Goal: Task Accomplishment & Management: Use online tool/utility

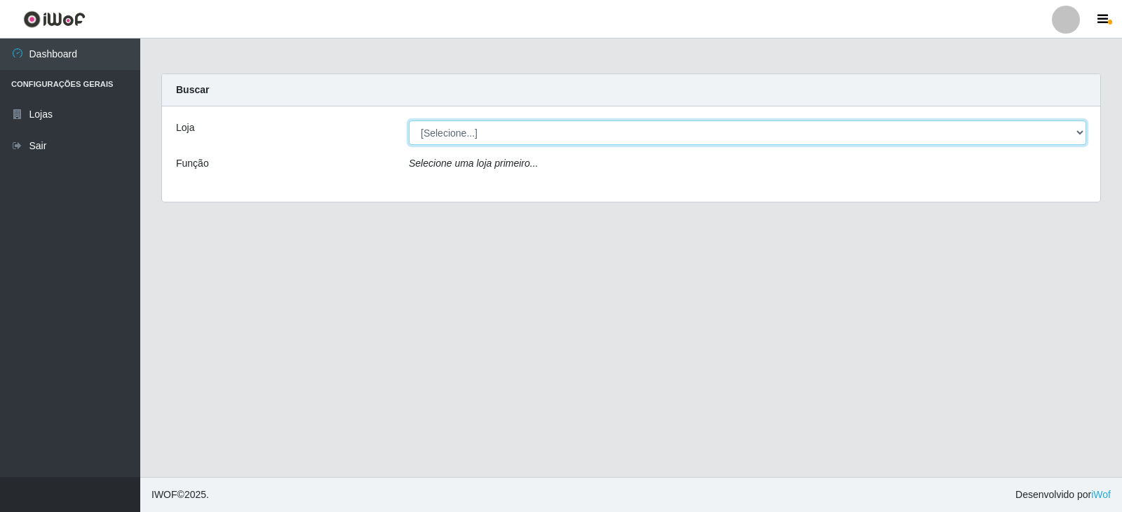
click at [1076, 128] on select "[Selecione...] SuperFácil Atacado - [GEOGRAPHIC_DATA]" at bounding box center [747, 133] width 677 height 25
select select "504"
click at [409, 121] on select "[Selecione...] SuperFácil Atacado - [GEOGRAPHIC_DATA]" at bounding box center [747, 133] width 677 height 25
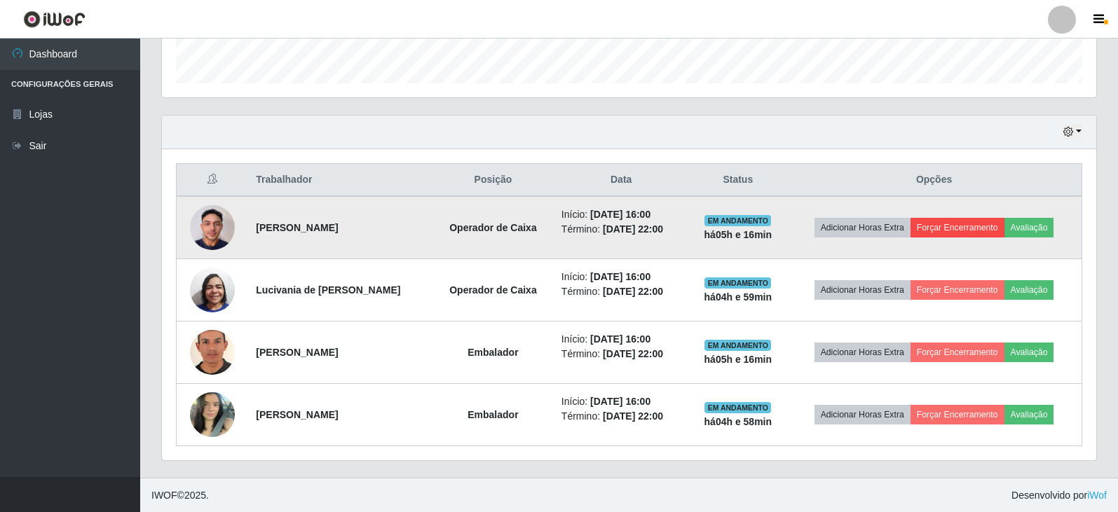
scroll to position [418, 0]
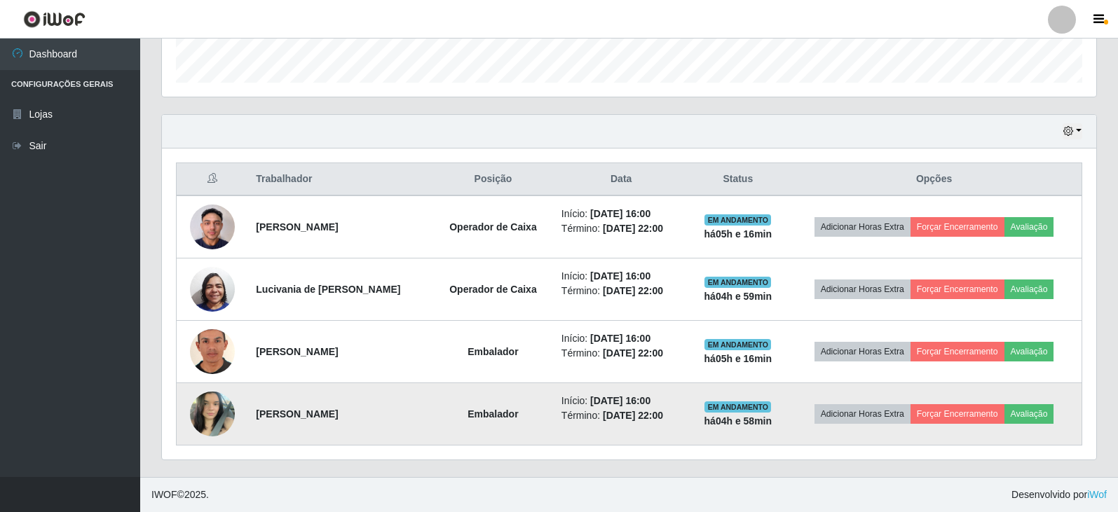
click at [205, 410] on img at bounding box center [212, 414] width 45 height 60
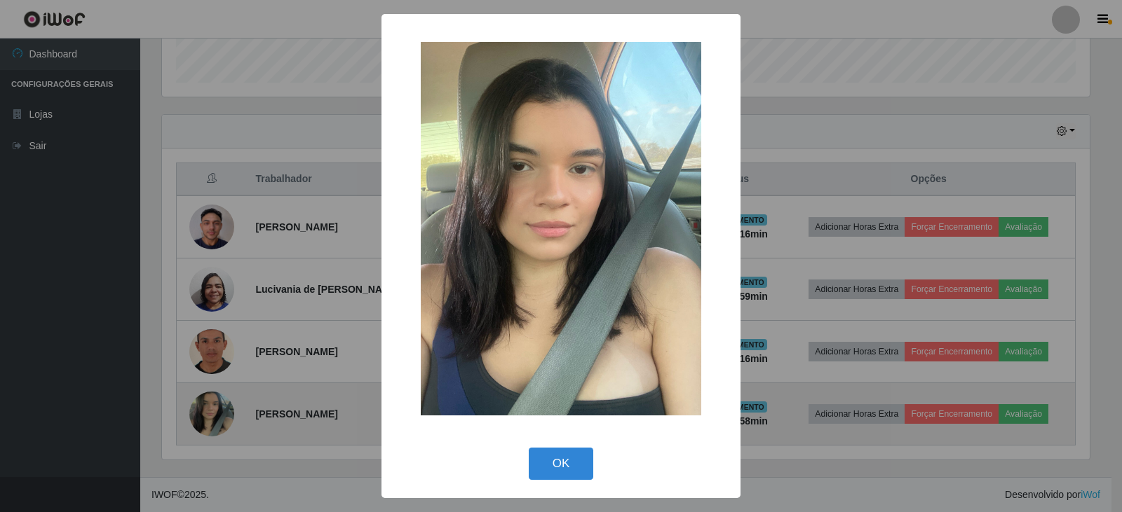
click at [205, 410] on div "× OK Cancel" at bounding box center [561, 256] width 1122 height 512
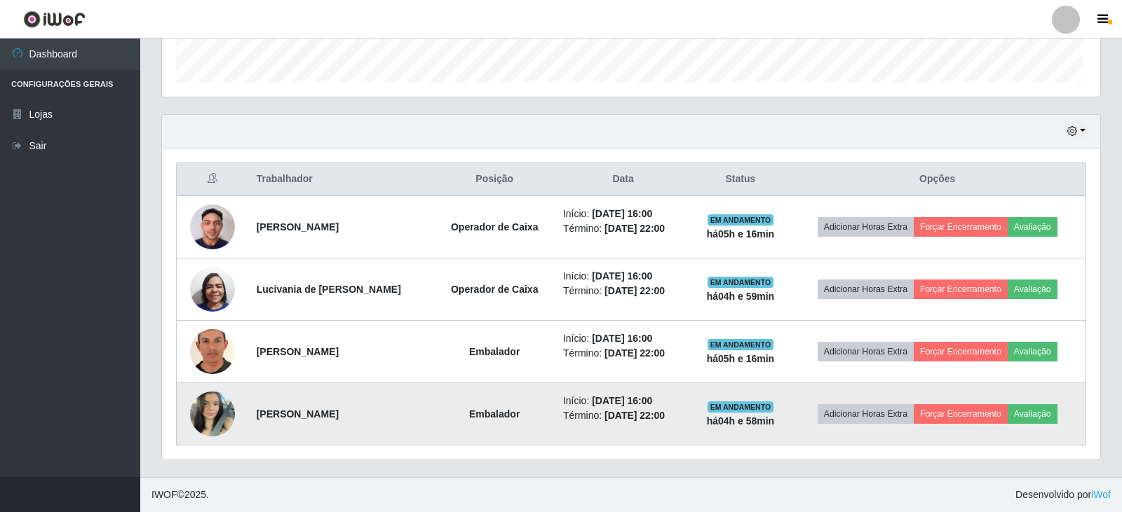
scroll to position [291, 934]
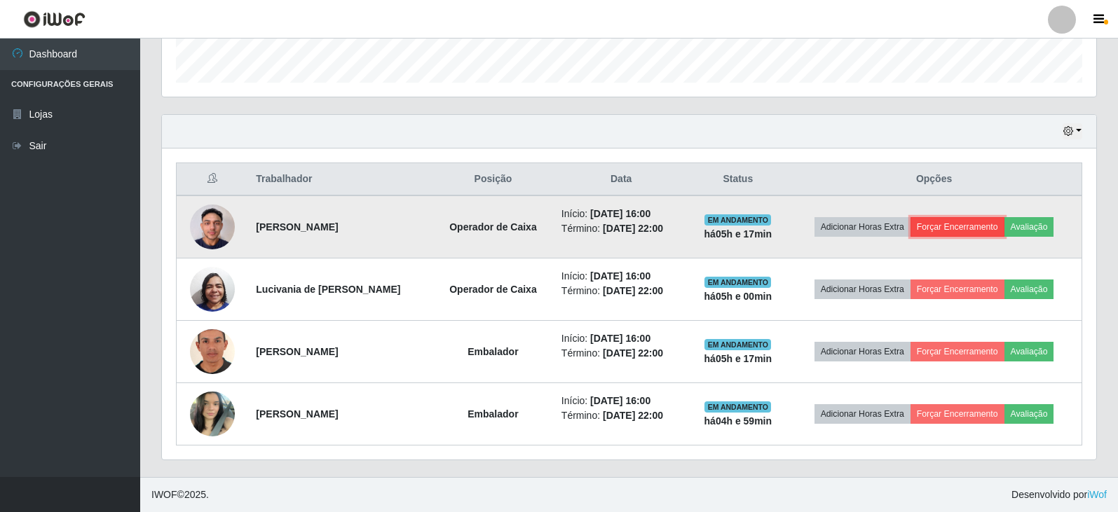
click at [959, 224] on button "Forçar Encerramento" at bounding box center [958, 227] width 94 height 20
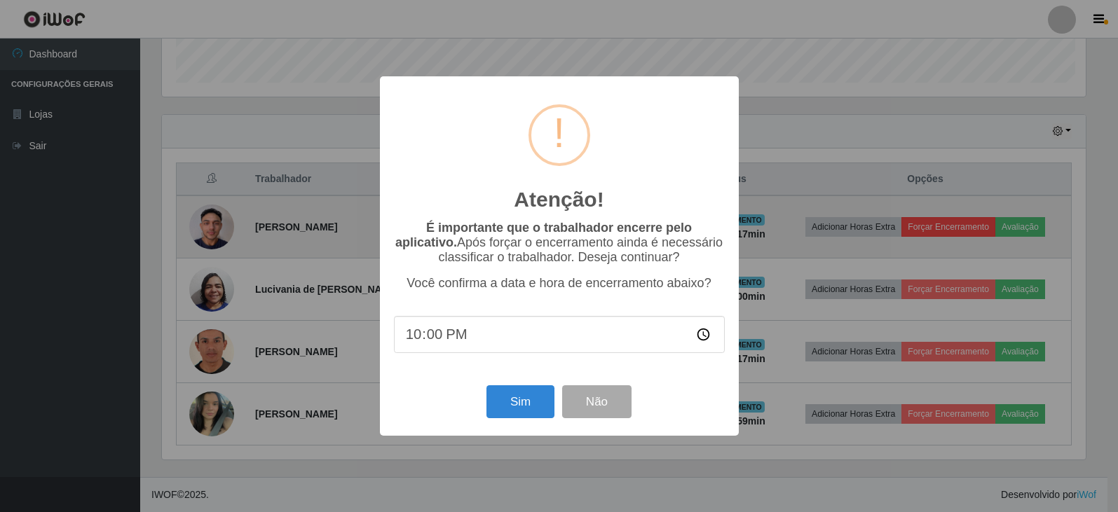
scroll to position [291, 927]
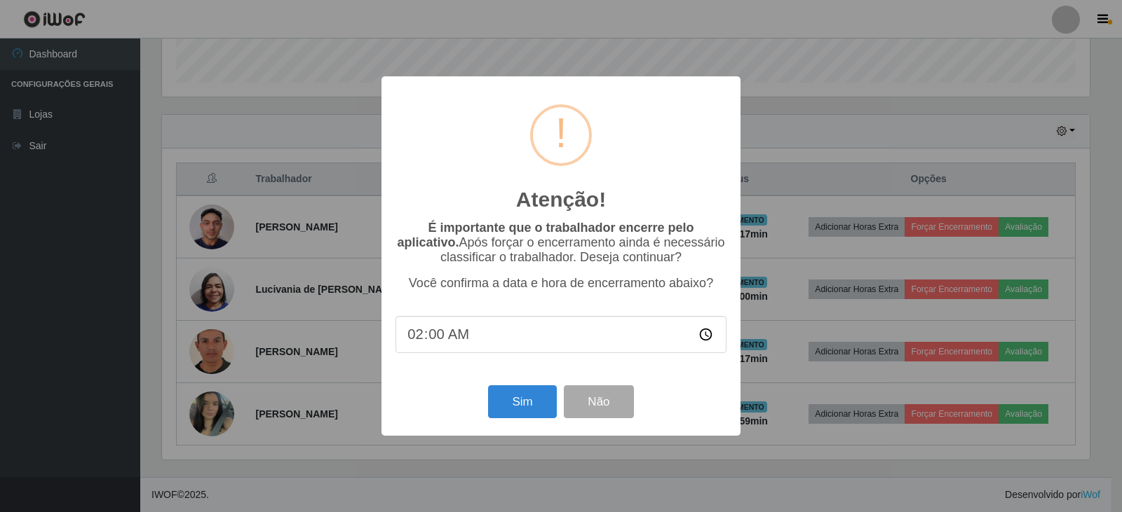
type input "21:00"
click at [521, 407] on button "Sim" at bounding box center [522, 402] width 68 height 33
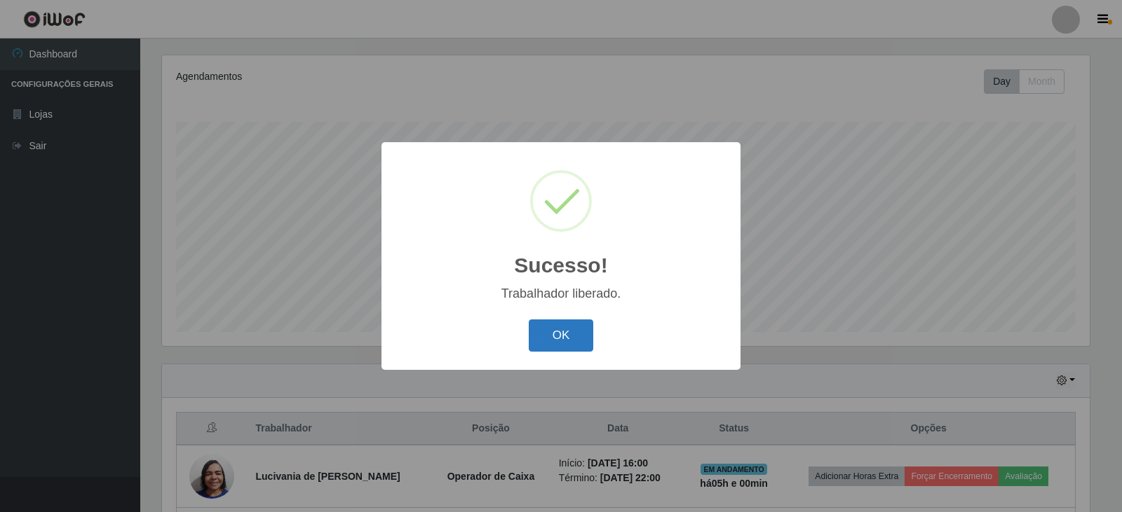
click at [561, 335] on button "OK" at bounding box center [561, 336] width 65 height 33
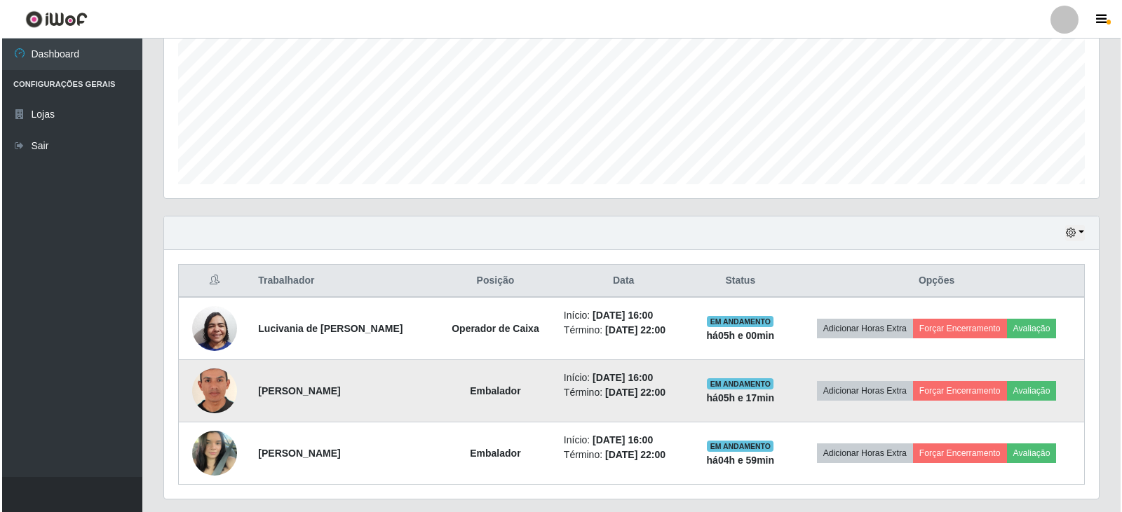
scroll to position [356, 0]
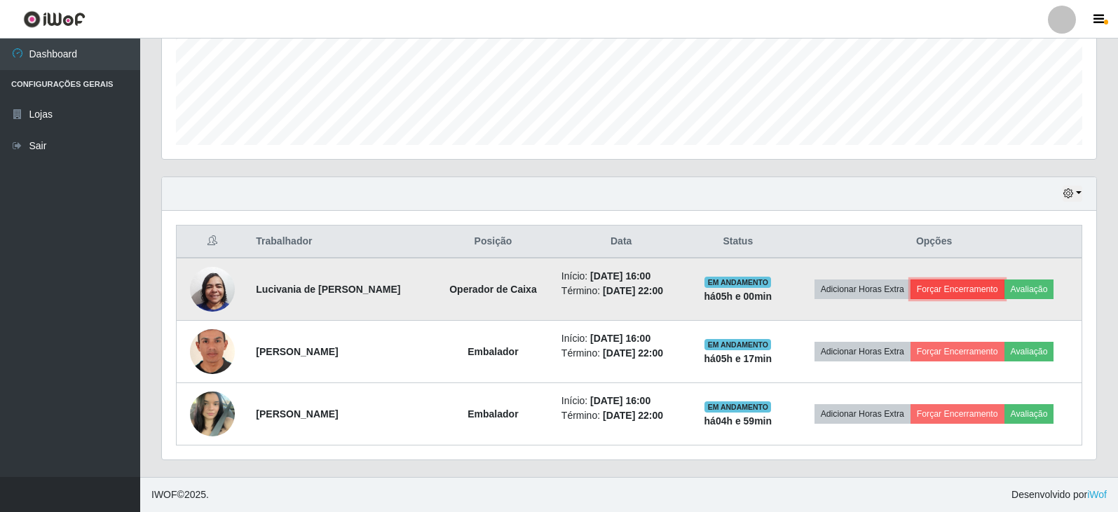
click at [964, 291] on button "Forçar Encerramento" at bounding box center [958, 290] width 94 height 20
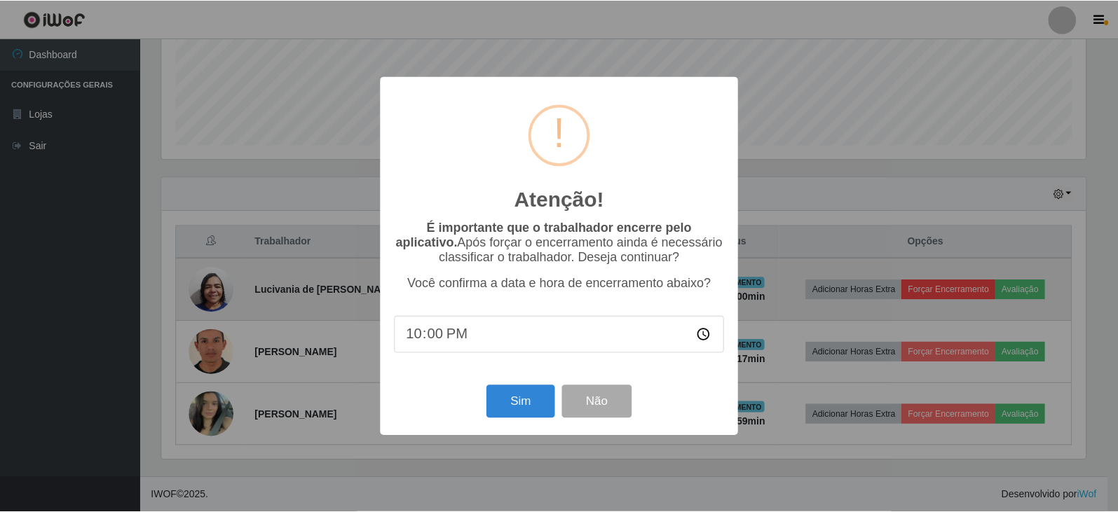
scroll to position [291, 927]
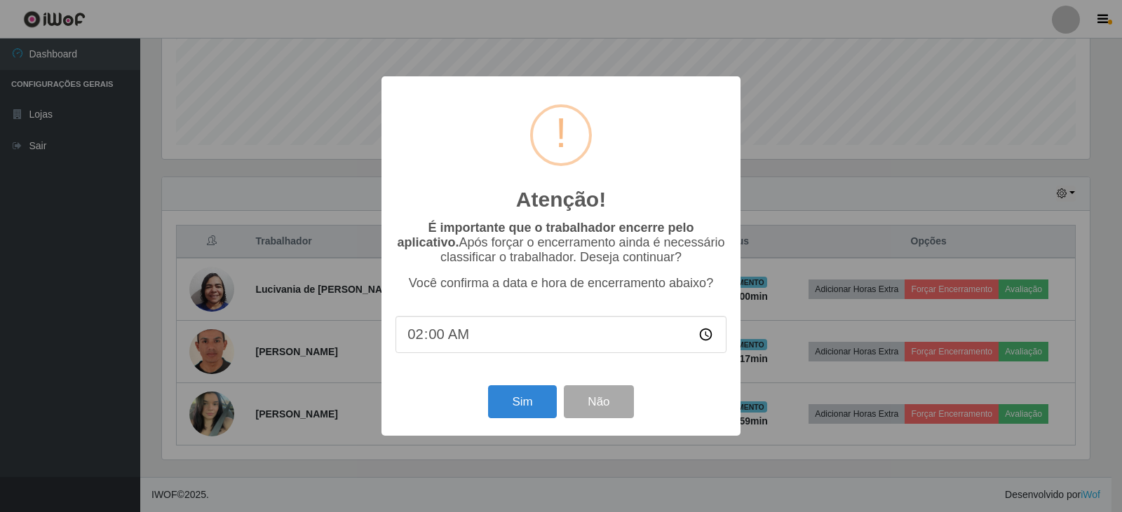
type input "21:00"
click at [518, 403] on button "Sim" at bounding box center [522, 402] width 68 height 33
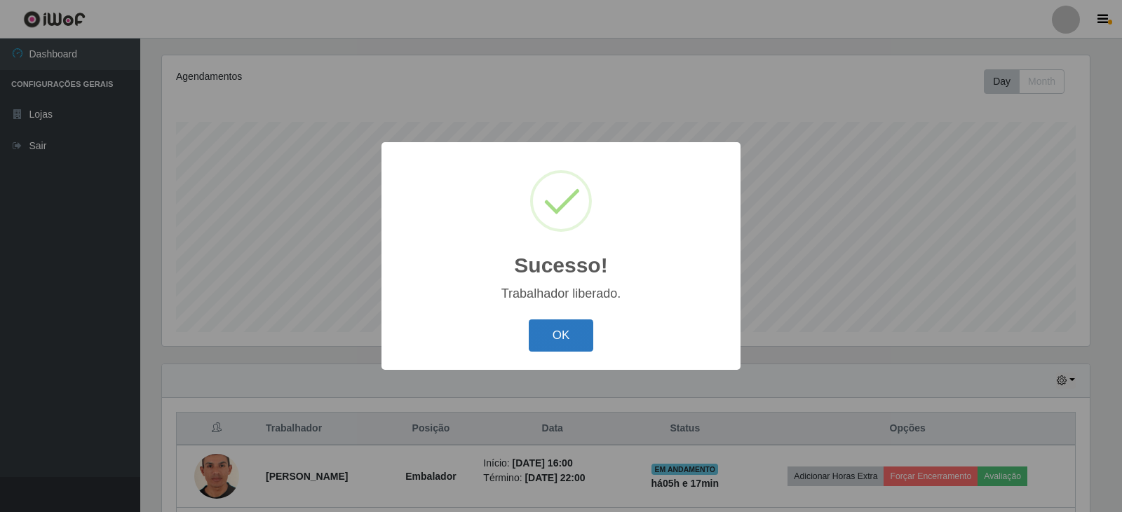
click at [560, 327] on button "OK" at bounding box center [561, 336] width 65 height 33
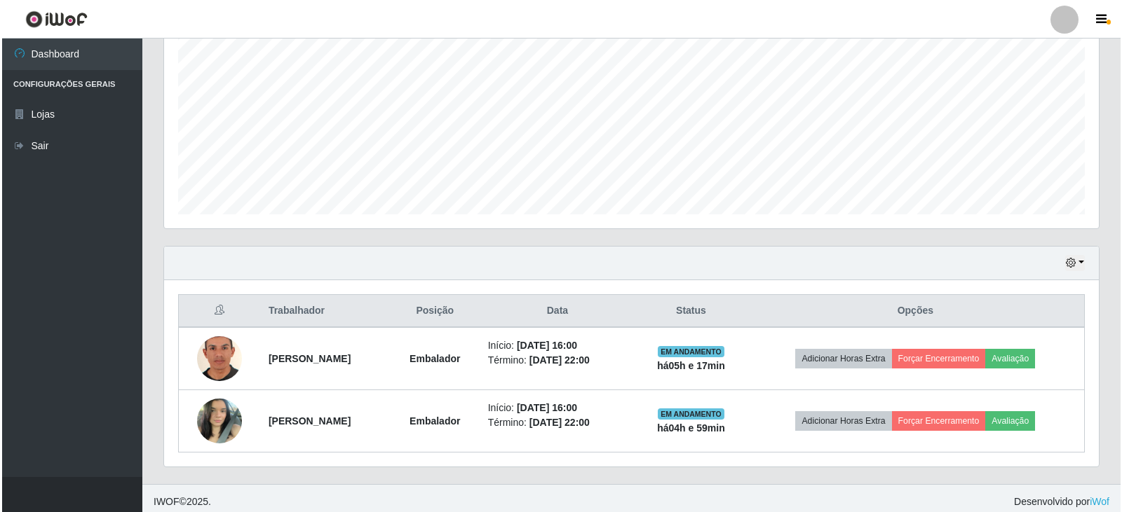
scroll to position [294, 0]
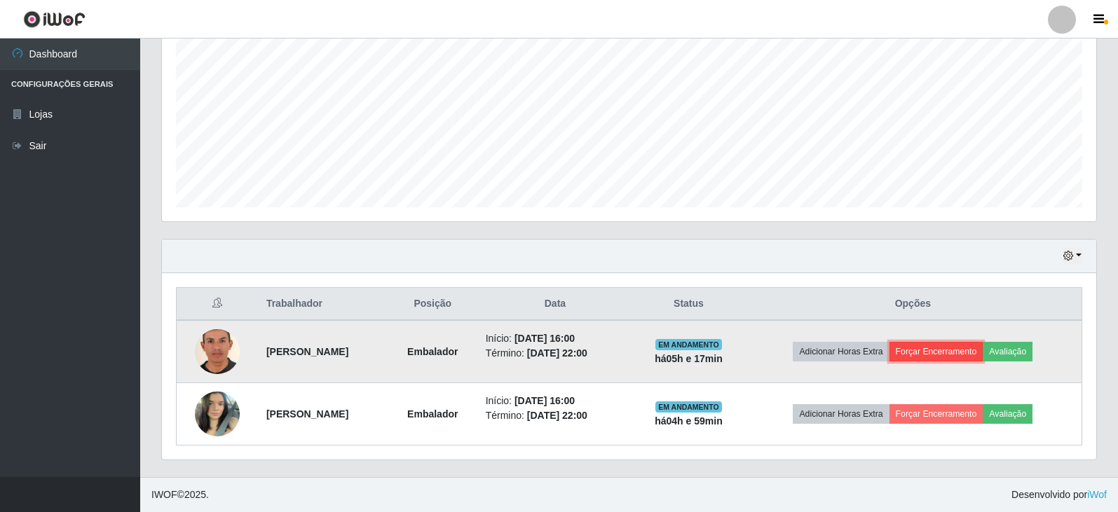
click at [965, 356] on button "Forçar Encerramento" at bounding box center [937, 352] width 94 height 20
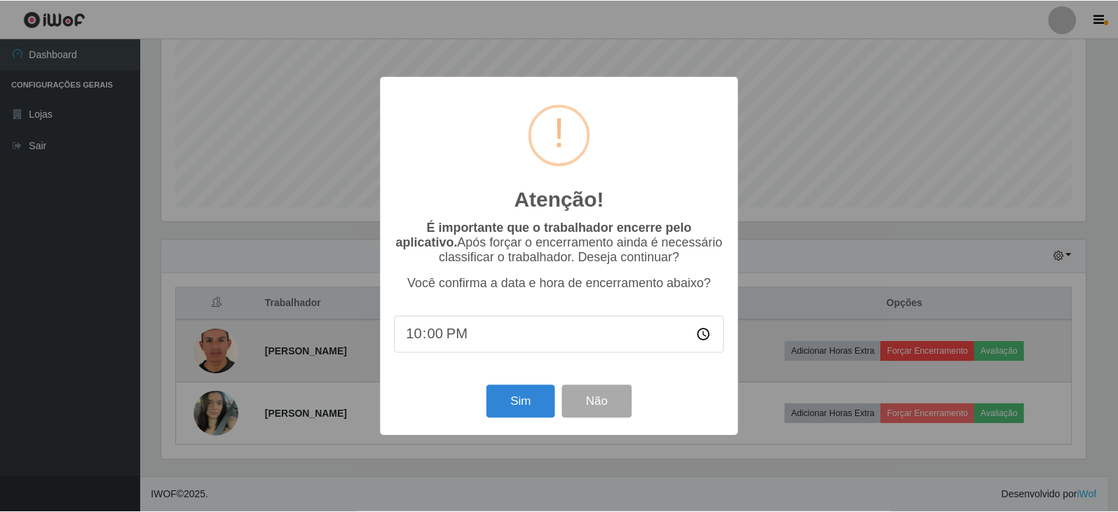
scroll to position [291, 927]
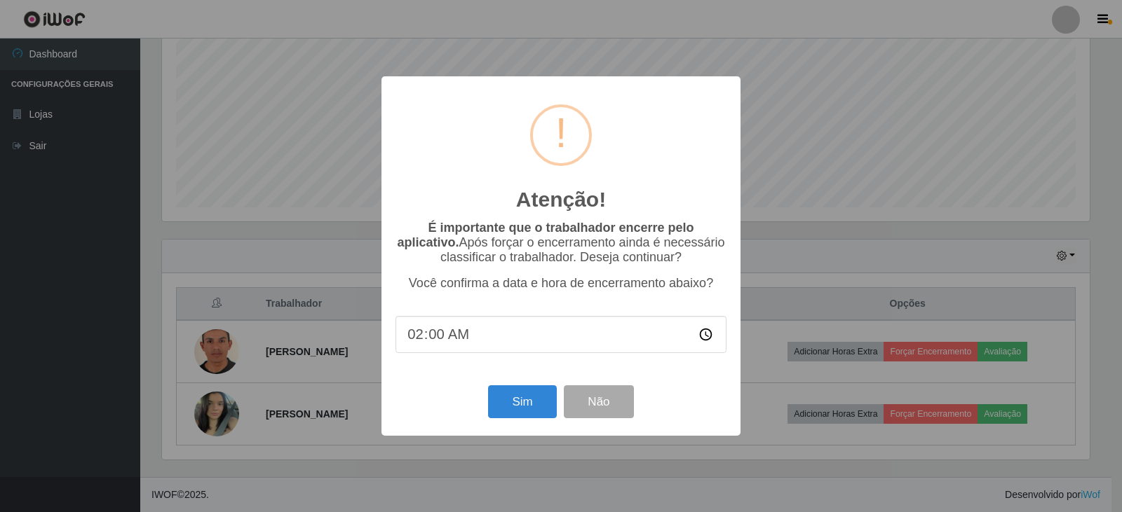
type input "21:00"
click at [550, 414] on button "Sim" at bounding box center [522, 402] width 68 height 33
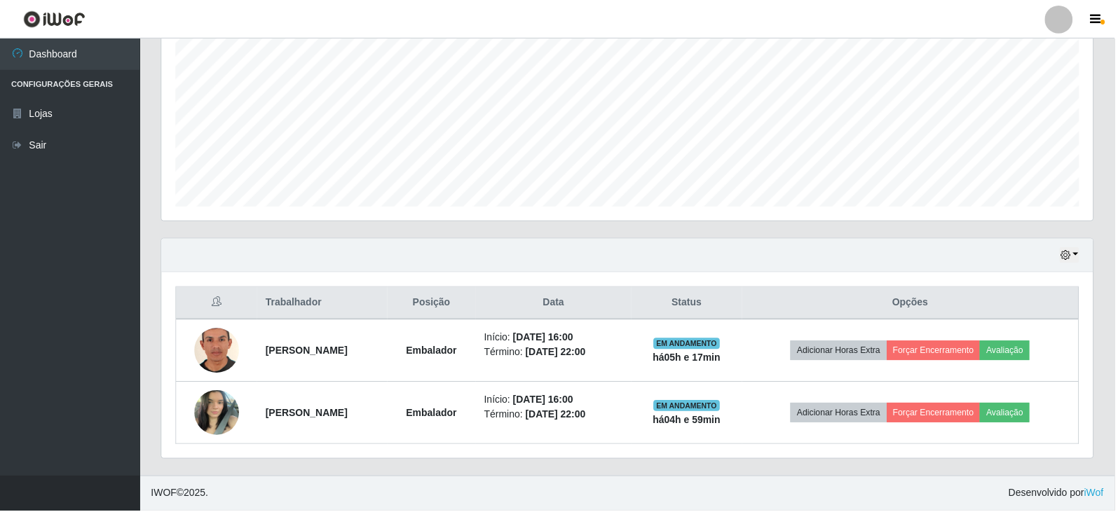
scroll to position [0, 0]
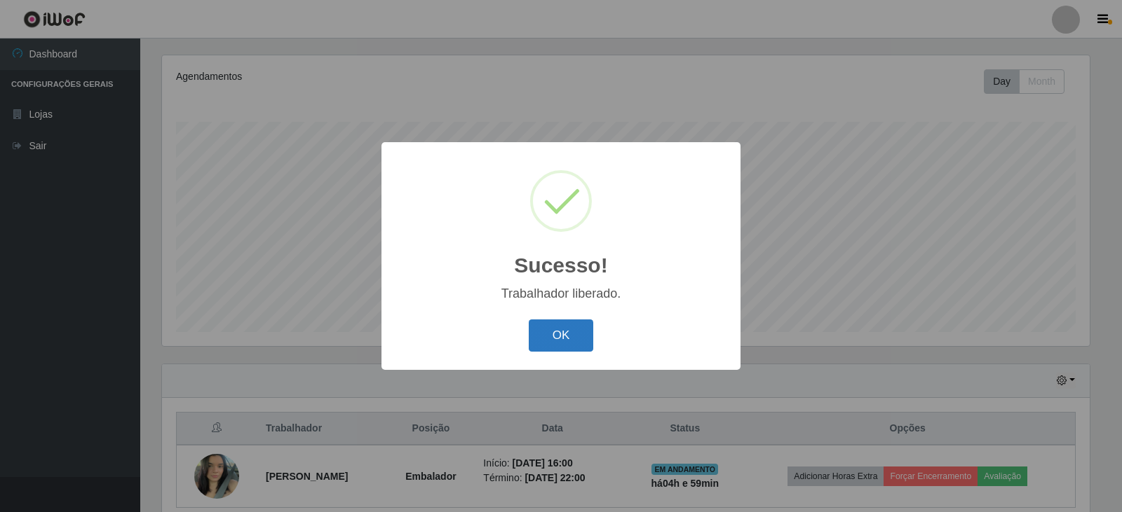
click at [567, 339] on button "OK" at bounding box center [561, 336] width 65 height 33
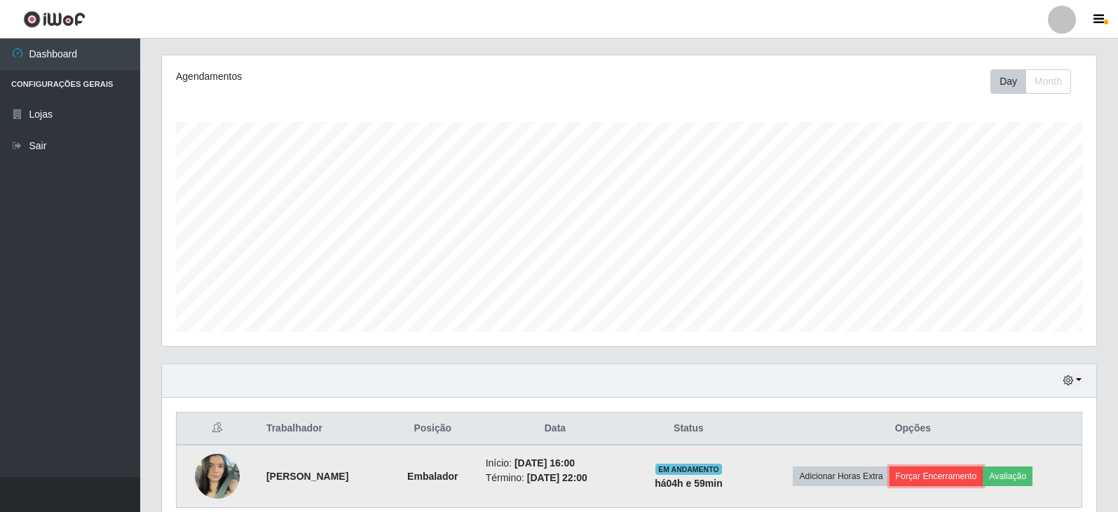
click at [948, 480] on button "Forçar Encerramento" at bounding box center [937, 477] width 94 height 20
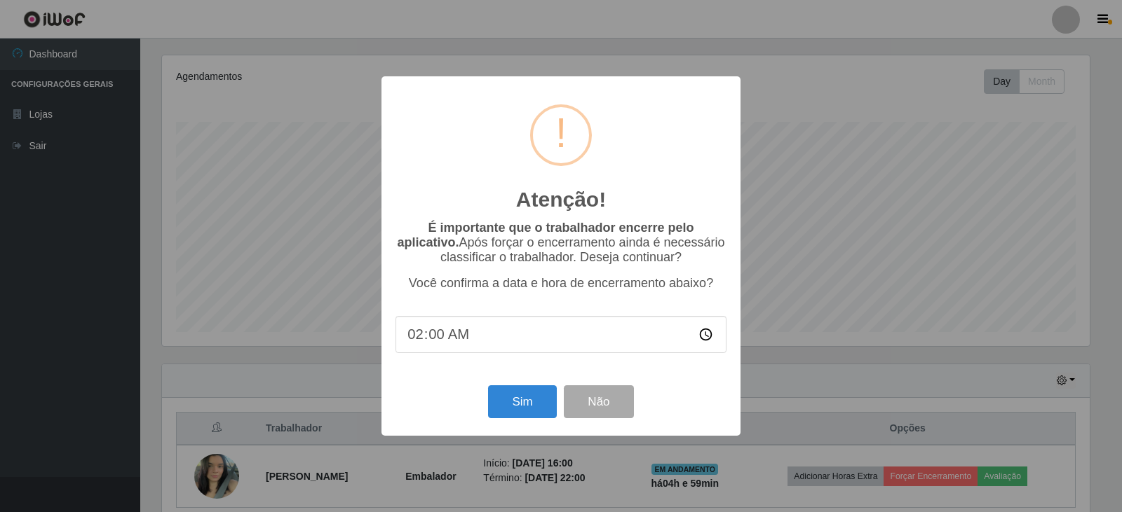
type input "21:00"
click at [514, 406] on button "Sim" at bounding box center [522, 402] width 68 height 33
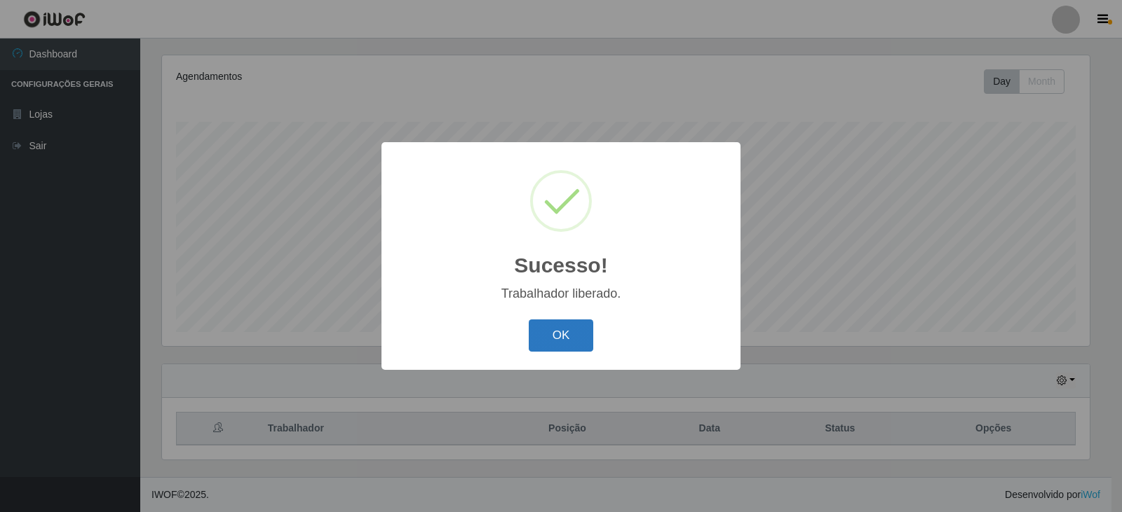
click at [553, 336] on button "OK" at bounding box center [561, 336] width 65 height 33
